Goal: Obtain resource: Download file/media

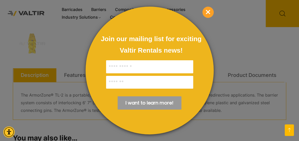
scroll to position [213, 0]
click at [205, 11] on span "×" at bounding box center [207, 12] width 11 height 11
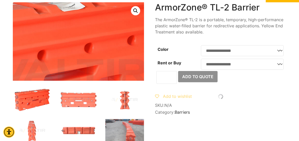
scroll to position [0, 0]
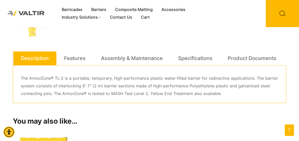
scroll to position [230, 0]
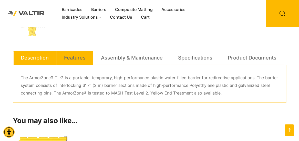
click at [80, 58] on link "Features" at bounding box center [75, 58] width 22 height 14
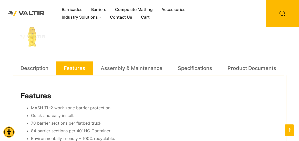
scroll to position [205, 0]
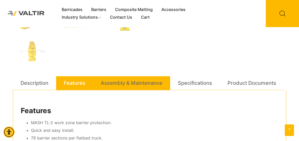
click at [126, 84] on link "Assembly & Maintenance" at bounding box center [132, 83] width 62 height 14
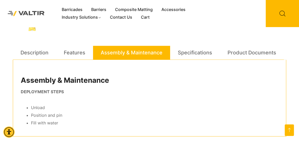
scroll to position [230, 0]
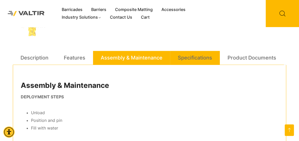
click at [186, 55] on link "Specifications" at bounding box center [195, 58] width 34 height 14
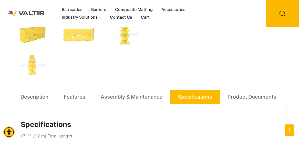
scroll to position [188, 0]
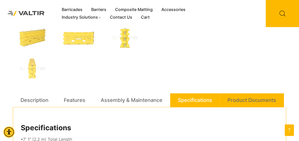
click at [240, 99] on link "Product Documents" at bounding box center [252, 101] width 49 height 14
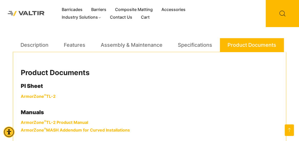
scroll to position [256, 0]
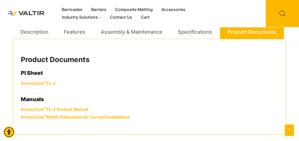
click at [46, 83] on link "ArmorZone ® TL-2" at bounding box center [38, 83] width 35 height 5
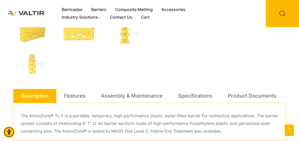
scroll to position [188, 0]
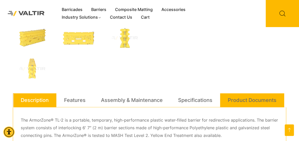
click at [246, 100] on link "Product Documents" at bounding box center [252, 101] width 49 height 14
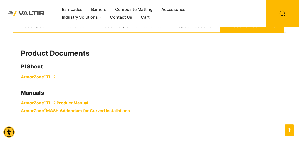
scroll to position [265, 0]
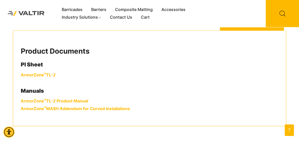
click at [43, 74] on link "ArmorZone ® TL-2" at bounding box center [38, 75] width 35 height 5
click at [69, 100] on link "ArmorZone ® TL-2 Product Manual" at bounding box center [54, 101] width 67 height 5
click at [68, 108] on link "ArmorZone ® MASH Addendum for Curved Installations" at bounding box center [75, 108] width 109 height 5
